Goal: Find specific page/section: Find specific page/section

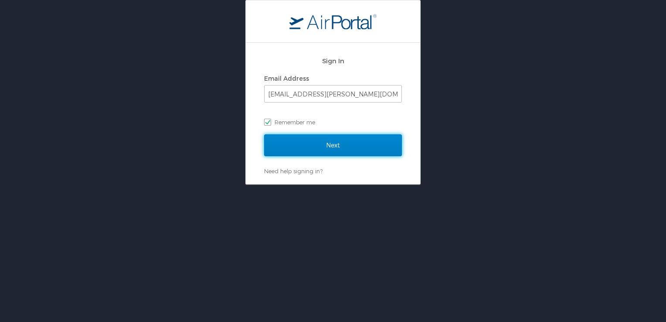
click at [331, 145] on input "Next" at bounding box center [333, 145] width 138 height 22
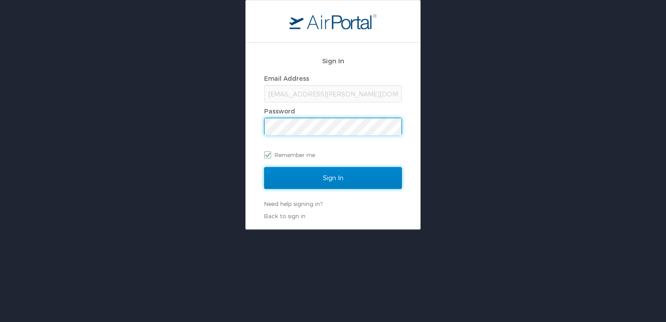
click at [338, 181] on input "Sign In" at bounding box center [333, 178] width 138 height 22
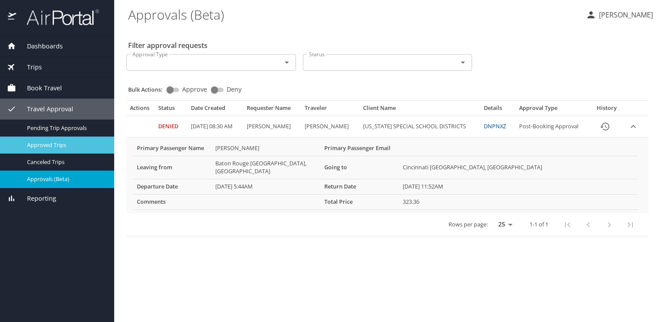
click at [45, 144] on span "Approved Trips" at bounding box center [65, 145] width 77 height 8
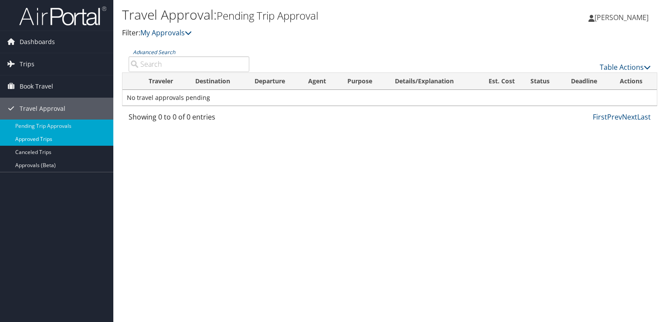
click at [41, 138] on link "Approved Trips" at bounding box center [56, 138] width 113 height 13
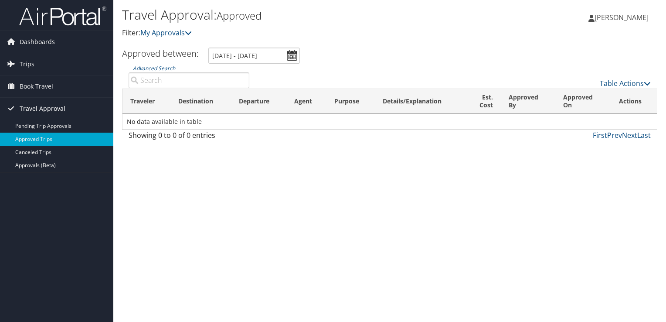
click at [37, 109] on span "Travel Approval" at bounding box center [43, 109] width 46 height 22
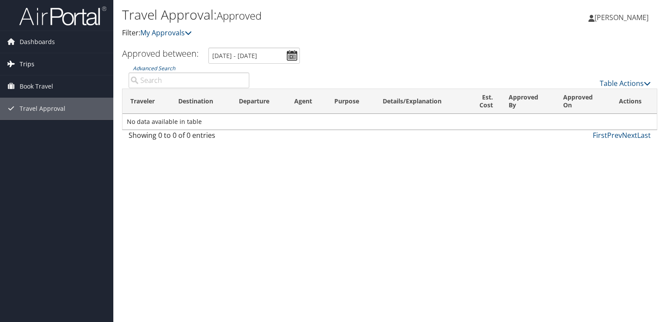
click at [23, 66] on span "Trips" at bounding box center [27, 64] width 15 height 22
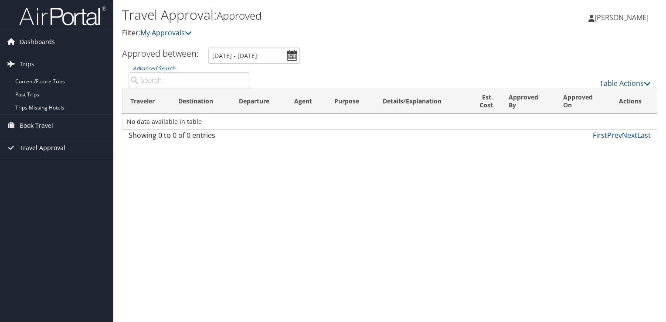
click at [46, 146] on span "Travel Approval" at bounding box center [43, 148] width 46 height 22
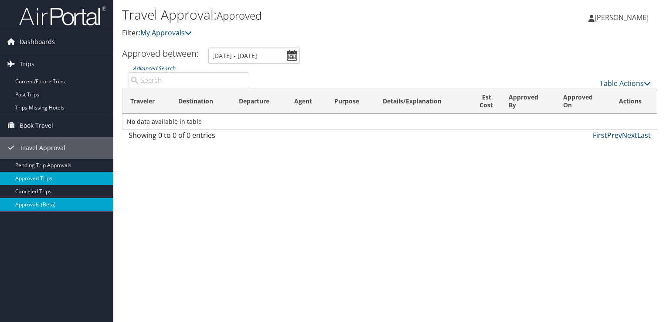
click at [39, 205] on link "Approvals (Beta)" at bounding box center [56, 204] width 113 height 13
